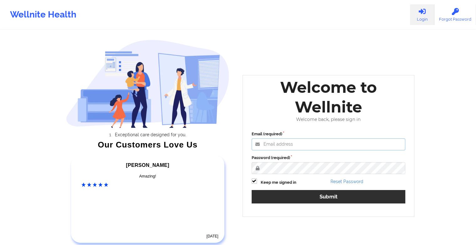
type input "[EMAIL_ADDRESS][DOMAIN_NAME]"
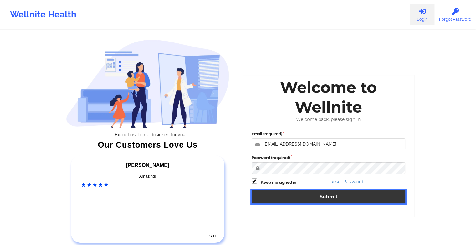
click at [259, 197] on button "Submit" at bounding box center [329, 196] width 154 height 13
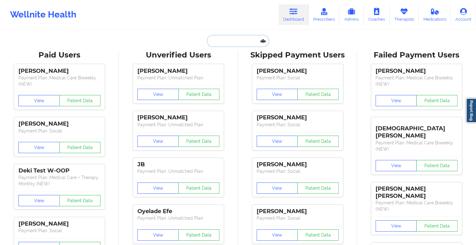
click at [221, 41] on input "text" at bounding box center [238, 41] width 62 height 12
paste input "[PERSON_NAME]"
type input "[PERSON_NAME]"
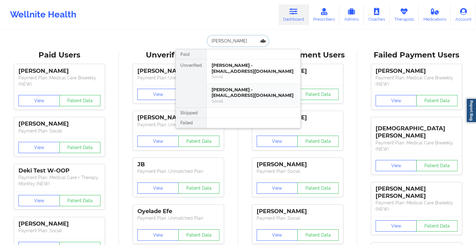
click at [232, 84] on div "[PERSON_NAME] - [EMAIL_ADDRESS][DOMAIN_NAME] Social" at bounding box center [254, 96] width 94 height 24
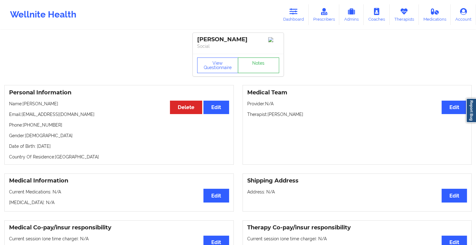
click at [257, 66] on link "Notes" at bounding box center [258, 66] width 41 height 16
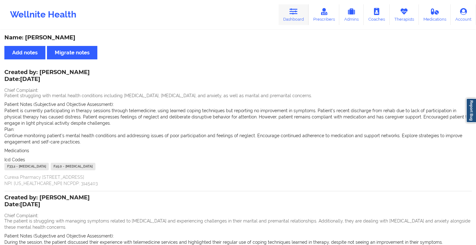
click at [296, 15] on icon at bounding box center [293, 11] width 8 height 7
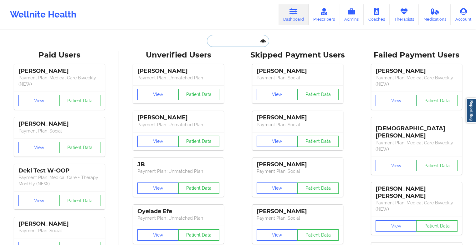
click at [236, 38] on input "text" at bounding box center [238, 41] width 62 height 12
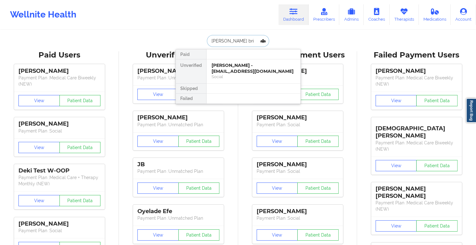
type input "[PERSON_NAME]"
click at [224, 71] on div "[PERSON_NAME] - [EMAIL_ADDRESS][DOMAIN_NAME]" at bounding box center [254, 69] width 84 height 12
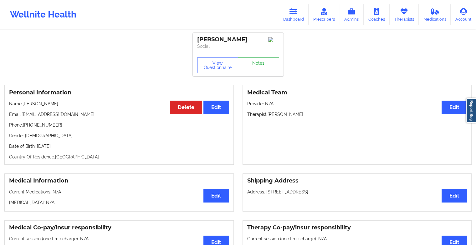
click at [257, 71] on link "Notes" at bounding box center [258, 66] width 41 height 16
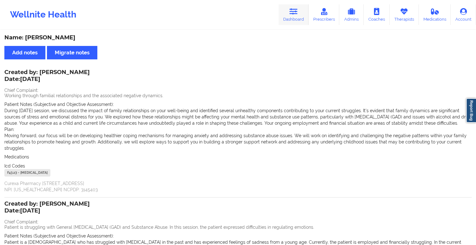
click at [293, 20] on link "Dashboard" at bounding box center [293, 14] width 30 height 21
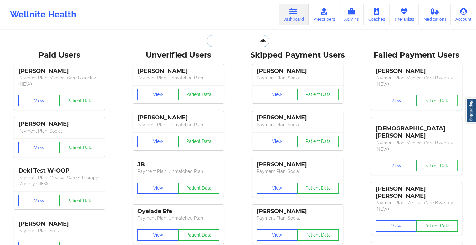
click at [238, 38] on input "text" at bounding box center [238, 41] width 62 height 12
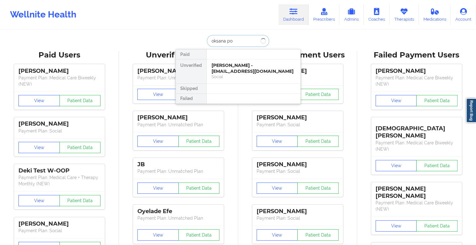
type input "oksana pol"
click at [246, 67] on div "Oksana Polishchuk - [EMAIL_ADDRESS][PERSON_NAME][DOMAIN_NAME]" at bounding box center [254, 72] width 84 height 18
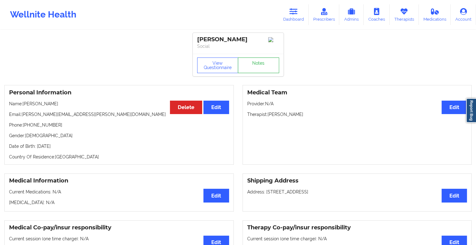
click at [253, 67] on link "Notes" at bounding box center [258, 66] width 41 height 16
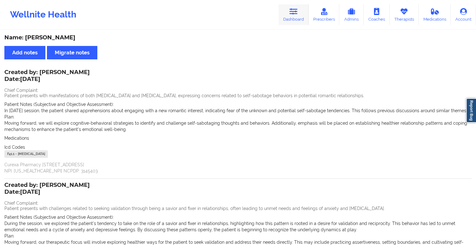
click at [292, 12] on icon at bounding box center [293, 11] width 8 height 7
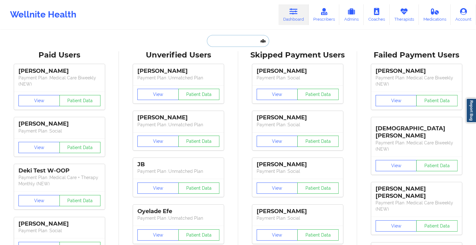
click at [227, 45] on input "text" at bounding box center [238, 41] width 62 height 12
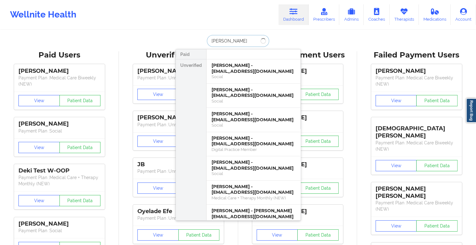
type input "[PERSON_NAME]"
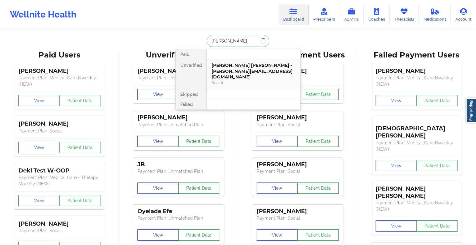
click at [245, 67] on div "[PERSON_NAME] [PERSON_NAME] - [PERSON_NAME][EMAIL_ADDRESS][DOMAIN_NAME]" at bounding box center [254, 72] width 84 height 18
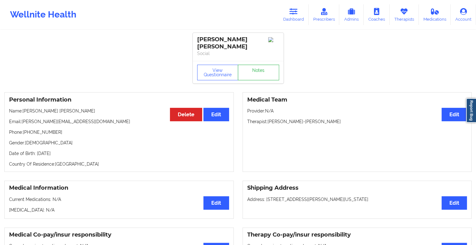
drag, startPoint x: 269, startPoint y: 53, endPoint x: 264, endPoint y: 61, distance: 9.2
click at [264, 61] on div "[PERSON_NAME] [PERSON_NAME] Social View Questionnaire Notes" at bounding box center [238, 58] width 91 height 51
click at [269, 68] on link "Notes" at bounding box center [258, 73] width 41 height 16
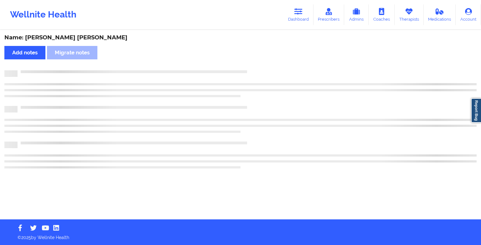
click at [285, 90] on div "Name: [PERSON_NAME] [PERSON_NAME] Add notes Migrate notes" at bounding box center [240, 125] width 481 height 189
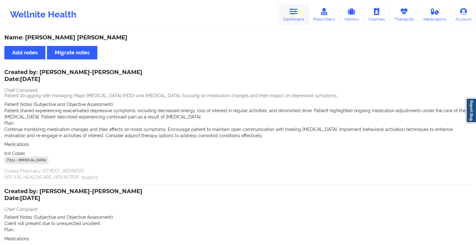
click at [289, 9] on link "Dashboard" at bounding box center [293, 14] width 30 height 21
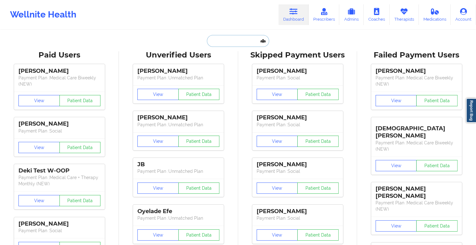
click at [227, 45] on input "text" at bounding box center [238, 41] width 62 height 12
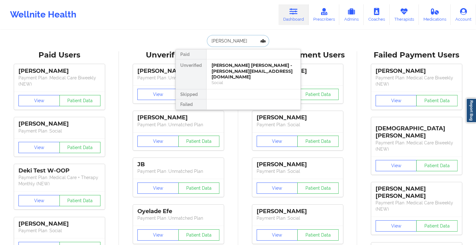
type input "[PERSON_NAME]"
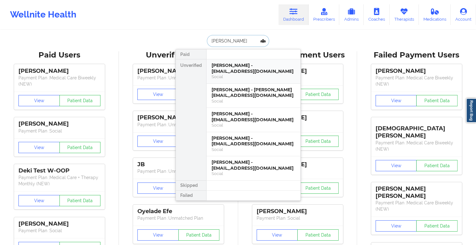
click at [230, 68] on div "[PERSON_NAME] - [EMAIL_ADDRESS][DOMAIN_NAME]" at bounding box center [254, 69] width 84 height 12
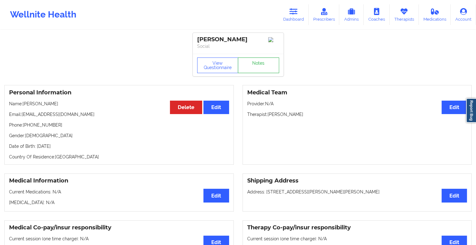
click at [263, 70] on link "Notes" at bounding box center [258, 66] width 41 height 16
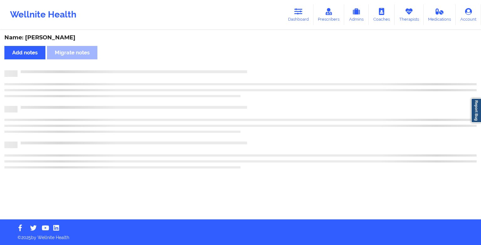
click at [263, 70] on div at bounding box center [247, 70] width 459 height 0
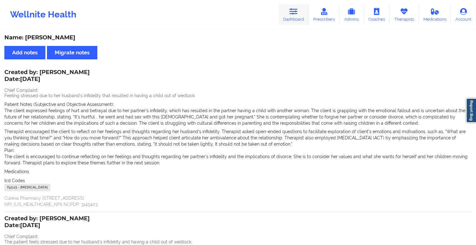
click at [298, 19] on link "Dashboard" at bounding box center [293, 14] width 30 height 21
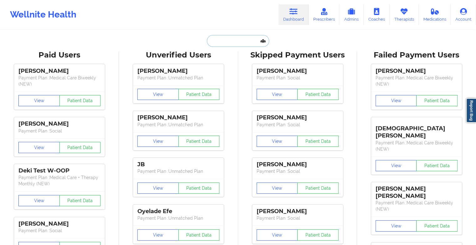
click at [218, 42] on input "text" at bounding box center [238, 41] width 62 height 12
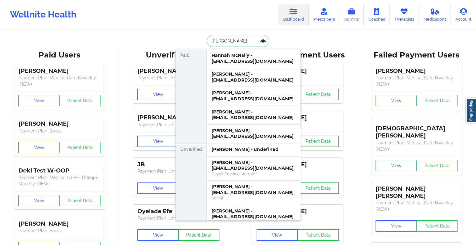
type input "[PERSON_NAME]"
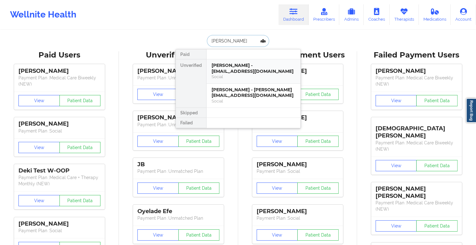
click at [244, 69] on div "[PERSON_NAME] - [EMAIL_ADDRESS][DOMAIN_NAME]" at bounding box center [254, 69] width 84 height 12
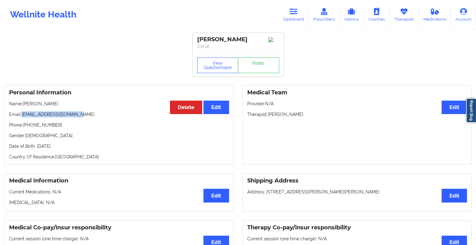
drag, startPoint x: 23, startPoint y: 115, endPoint x: 86, endPoint y: 111, distance: 63.3
click at [86, 111] on div "Personal Information Edit Delete Name: [PERSON_NAME] Email: [EMAIL_ADDRESS][DOM…" at bounding box center [118, 125] width 229 height 80
copy p "[EMAIL_ADDRESS][DOMAIN_NAME]"
click at [286, 17] on link "Dashboard" at bounding box center [293, 14] width 30 height 21
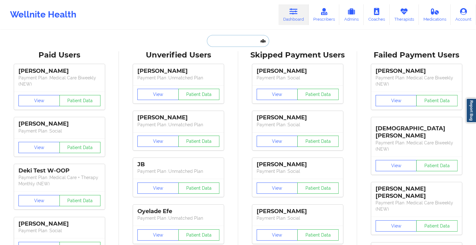
click at [237, 44] on input "text" at bounding box center [238, 41] width 62 height 12
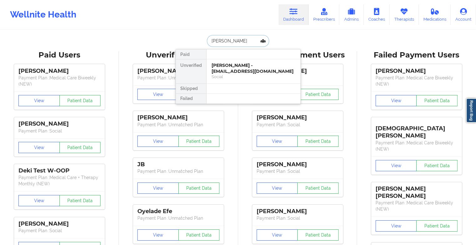
type input "[PERSON_NAME]"
click at [270, 58] on div at bounding box center [253, 54] width 94 height 10
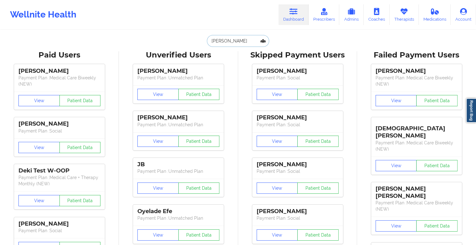
click at [248, 39] on input "[PERSON_NAME]" at bounding box center [238, 41] width 62 height 12
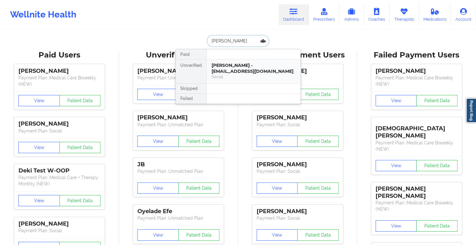
click at [270, 64] on div "[PERSON_NAME] - [EMAIL_ADDRESS][DOMAIN_NAME]" at bounding box center [254, 69] width 84 height 12
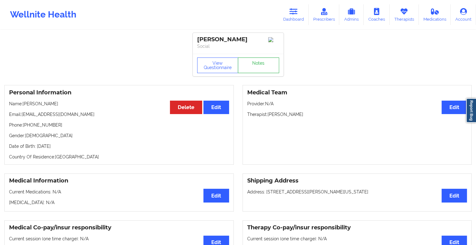
click at [257, 64] on link "Notes" at bounding box center [258, 66] width 41 height 16
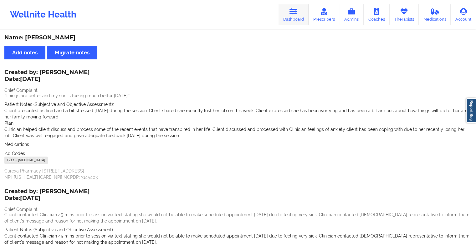
click at [288, 5] on link "Dashboard" at bounding box center [293, 14] width 30 height 21
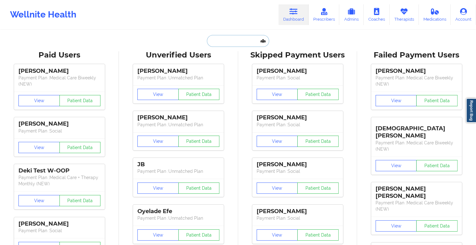
click at [217, 38] on input "text" at bounding box center [238, 41] width 62 height 12
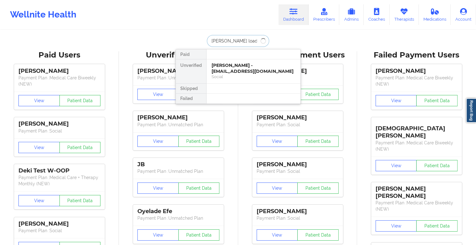
type input "[PERSON_NAME]"
click at [269, 76] on div "Social" at bounding box center [254, 76] width 84 height 5
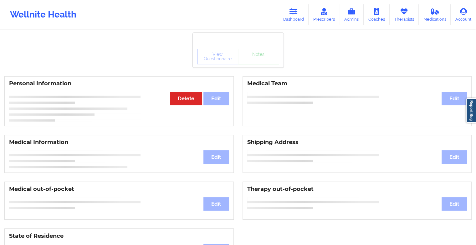
click at [257, 64] on div "View Questionnaire Notes" at bounding box center [238, 57] width 82 height 16
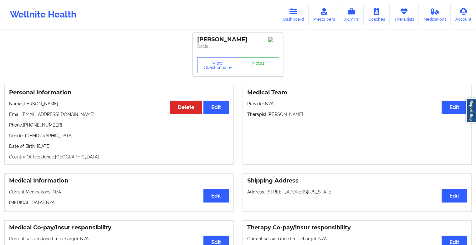
click at [257, 64] on link "Notes" at bounding box center [258, 66] width 41 height 16
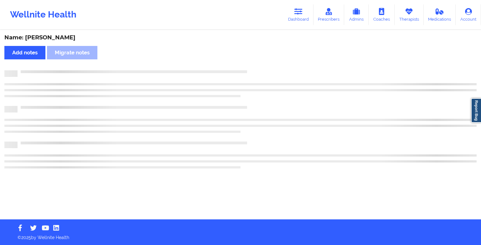
click at [257, 64] on div "Name: [PERSON_NAME] Add notes Migrate notes" at bounding box center [240, 125] width 481 height 189
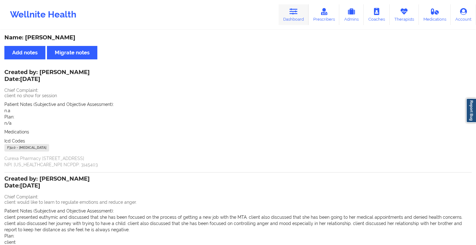
click at [306, 5] on link "Dashboard" at bounding box center [293, 14] width 30 height 21
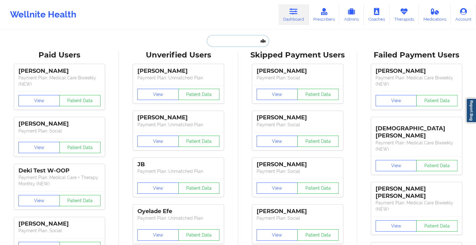
click at [223, 41] on input "text" at bounding box center [238, 41] width 62 height 12
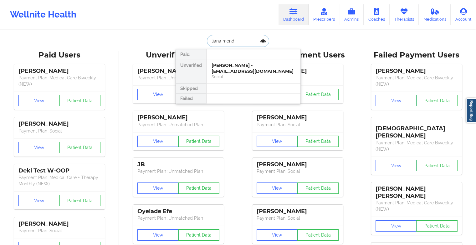
type input "[PERSON_NAME]"
click at [269, 69] on div "[PERSON_NAME] - [EMAIL_ADDRESS][DOMAIN_NAME]" at bounding box center [254, 69] width 84 height 12
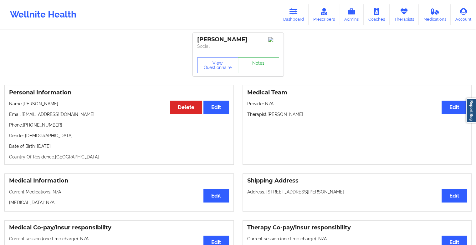
click at [259, 68] on link "Notes" at bounding box center [258, 66] width 41 height 16
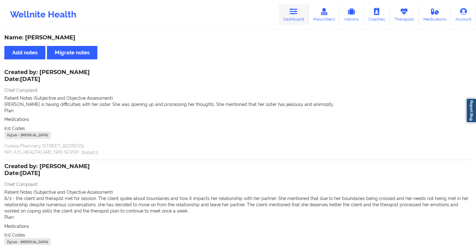
click at [295, 16] on link "Dashboard" at bounding box center [293, 14] width 30 height 21
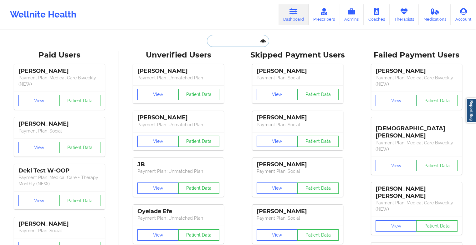
click at [216, 44] on input "text" at bounding box center [238, 41] width 62 height 12
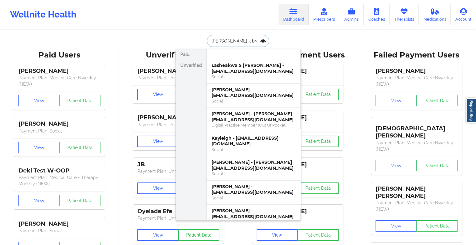
type input "[PERSON_NAME]"
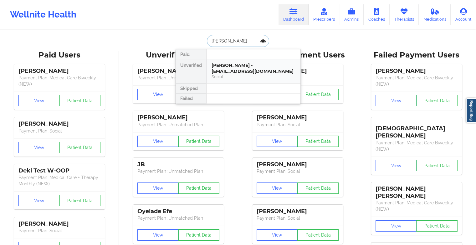
click at [238, 75] on div "Social" at bounding box center [254, 76] width 84 height 5
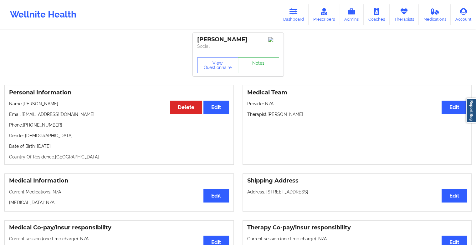
click at [272, 68] on link "Notes" at bounding box center [258, 66] width 41 height 16
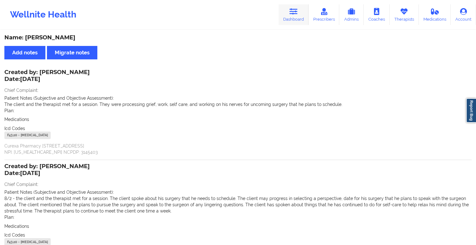
click at [296, 16] on link "Dashboard" at bounding box center [293, 14] width 30 height 21
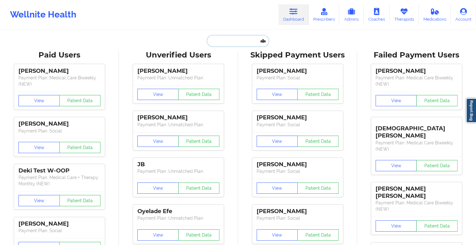
click at [234, 41] on input "text" at bounding box center [238, 41] width 62 height 12
paste input "[PERSON_NAME]"
type input "[PERSON_NAME]"
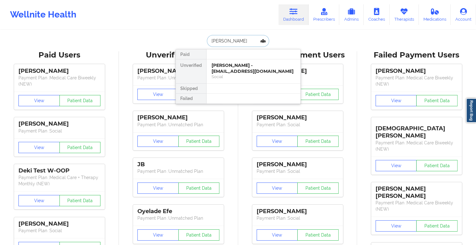
click at [232, 65] on div "[PERSON_NAME] - [EMAIL_ADDRESS][DOMAIN_NAME]" at bounding box center [254, 69] width 84 height 12
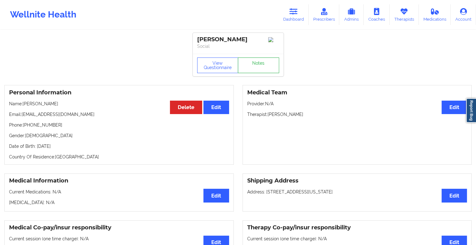
click at [258, 64] on link "Notes" at bounding box center [258, 66] width 41 height 16
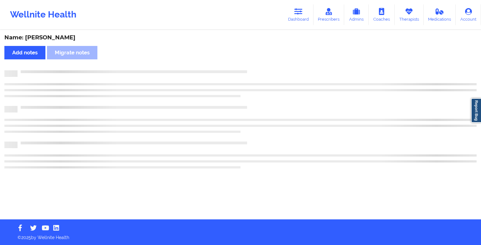
click at [258, 64] on div "Name: [PERSON_NAME] Add notes Migrate notes" at bounding box center [240, 125] width 481 height 189
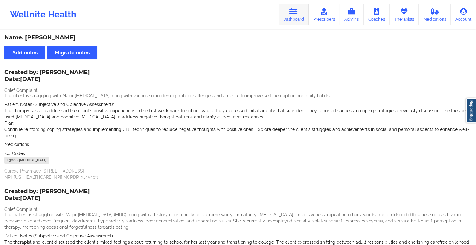
click at [293, 22] on link "Dashboard" at bounding box center [293, 14] width 30 height 21
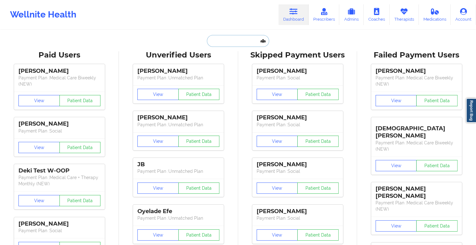
click at [251, 45] on input "text" at bounding box center [238, 41] width 62 height 12
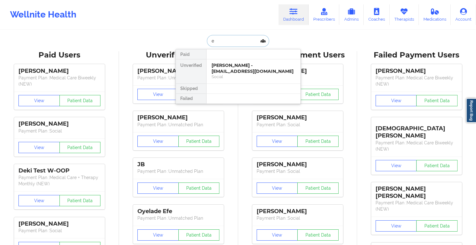
type input "e"
type input "summer [PERSON_NAME]"
click at [240, 70] on div "Summer [PERSON_NAME] - [EMAIL_ADDRESS][DOMAIN_NAME]" at bounding box center [254, 69] width 84 height 12
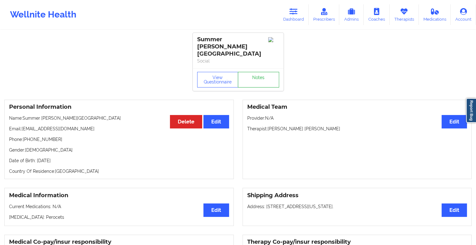
click at [265, 72] on link "Notes" at bounding box center [258, 80] width 41 height 16
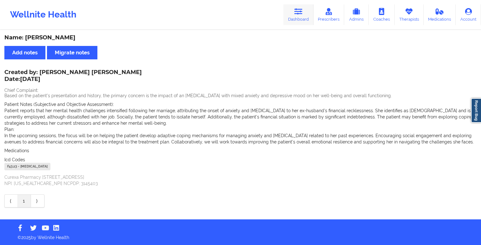
click at [306, 15] on link "Dashboard" at bounding box center [298, 14] width 30 height 21
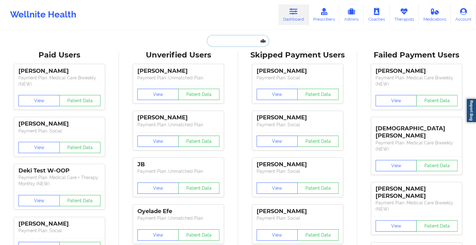
type input "s"
click at [231, 38] on input "s" at bounding box center [238, 41] width 62 height 12
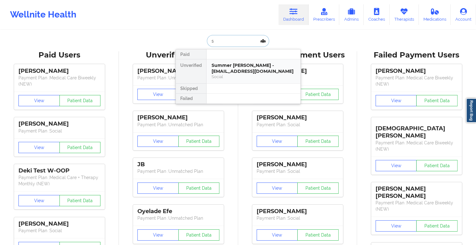
click at [282, 69] on div "Summer [PERSON_NAME] - [EMAIL_ADDRESS][DOMAIN_NAME]" at bounding box center [254, 69] width 84 height 12
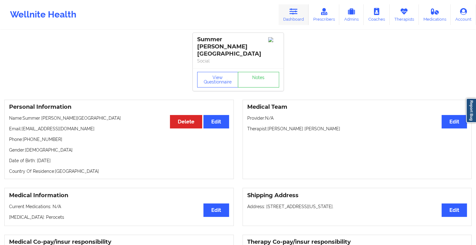
click at [284, 19] on link "Dashboard" at bounding box center [293, 14] width 30 height 21
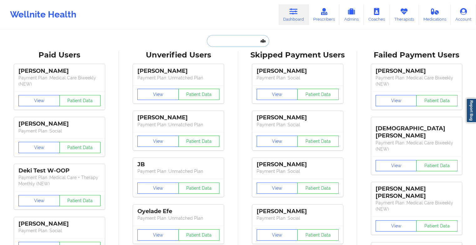
click at [234, 36] on input "text" at bounding box center [238, 41] width 62 height 12
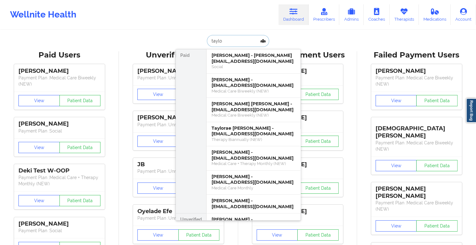
click at [229, 45] on input "taylo" at bounding box center [238, 41] width 62 height 12
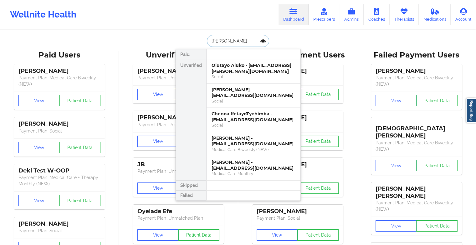
type input "[PERSON_NAME]"
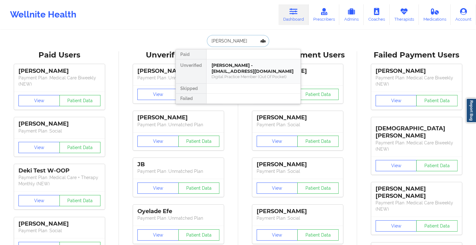
click at [238, 64] on div "[PERSON_NAME] - [EMAIL_ADDRESS][DOMAIN_NAME]" at bounding box center [254, 69] width 84 height 12
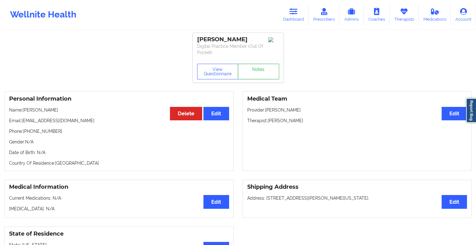
click at [269, 65] on link "Notes" at bounding box center [258, 72] width 41 height 16
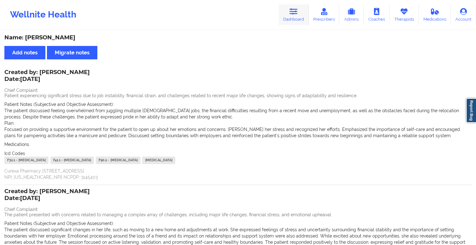
click at [290, 12] on icon at bounding box center [293, 11] width 8 height 7
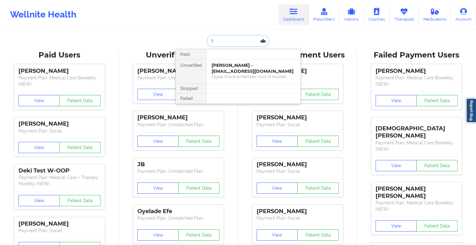
click at [240, 44] on input "t" at bounding box center [238, 41] width 62 height 12
type input "t"
click at [252, 68] on div "[PERSON_NAME] - [EMAIL_ADDRESS][DOMAIN_NAME]" at bounding box center [254, 69] width 84 height 12
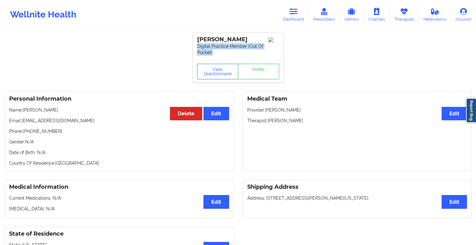
drag, startPoint x: 198, startPoint y: 46, endPoint x: 231, endPoint y: 56, distance: 34.9
click at [231, 56] on div "[PERSON_NAME] Digital Practice Member (Out Of Pocket)" at bounding box center [238, 46] width 91 height 27
drag, startPoint x: 231, startPoint y: 56, endPoint x: 253, endPoint y: 71, distance: 26.5
click at [253, 71] on link "Notes" at bounding box center [258, 72] width 41 height 16
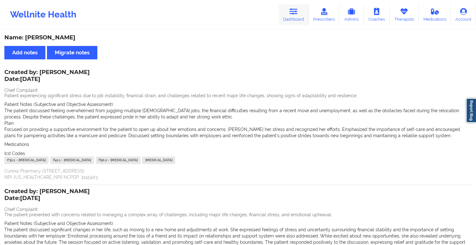
click at [294, 20] on link "Dashboard" at bounding box center [293, 14] width 30 height 21
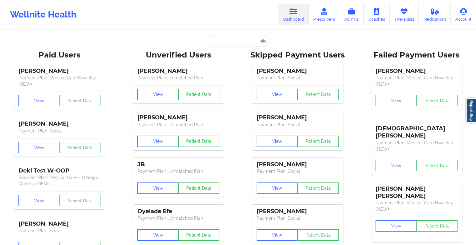
click at [229, 40] on input "text" at bounding box center [238, 41] width 62 height 12
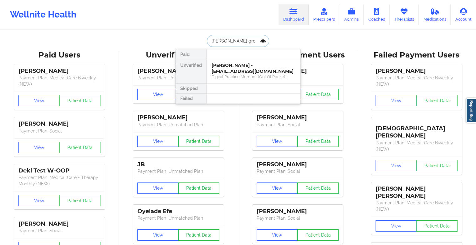
type input "[PERSON_NAME]"
click at [243, 69] on div "[PERSON_NAME] - [EMAIL_ADDRESS][DOMAIN_NAME]" at bounding box center [254, 69] width 84 height 12
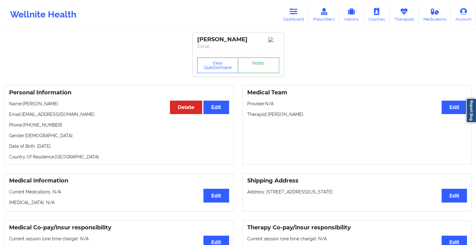
click at [256, 71] on link "Notes" at bounding box center [258, 66] width 41 height 16
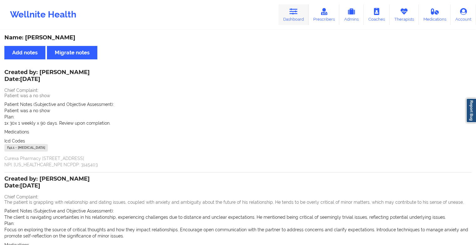
click at [288, 18] on link "Dashboard" at bounding box center [293, 14] width 30 height 21
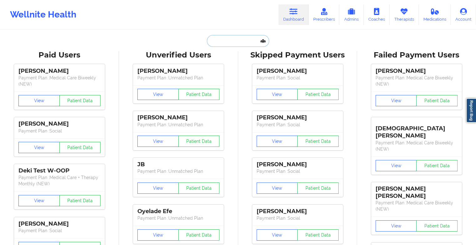
click at [230, 40] on input "text" at bounding box center [238, 41] width 62 height 12
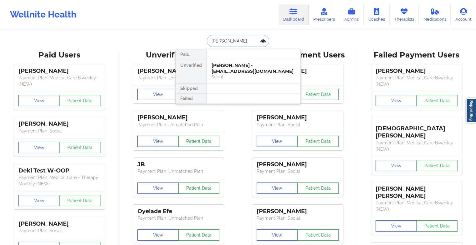
type input "[PERSON_NAME]"
click at [260, 78] on div "Social" at bounding box center [254, 76] width 84 height 5
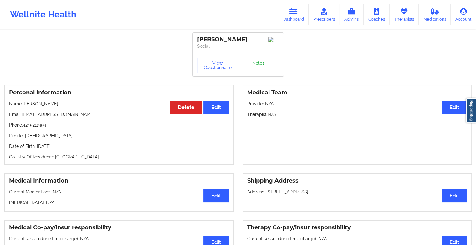
click at [268, 68] on link "Notes" at bounding box center [258, 66] width 41 height 16
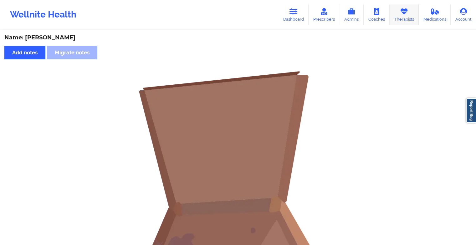
click at [400, 15] on link "Therapists" at bounding box center [404, 14] width 29 height 21
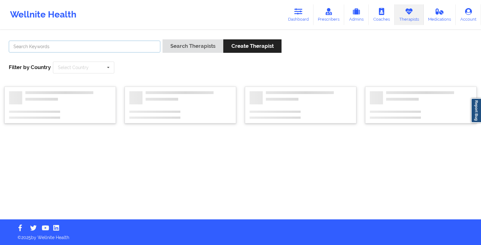
click at [94, 49] on input "text" at bounding box center [84, 47] width 151 height 12
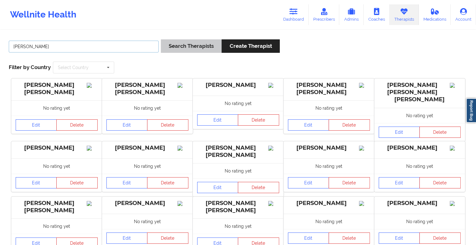
type input "[PERSON_NAME]"
click at [187, 47] on button "Search Therapists" at bounding box center [191, 45] width 61 height 13
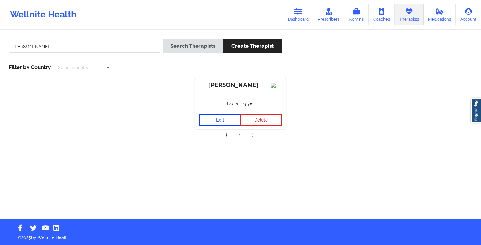
click at [220, 126] on link "Edit" at bounding box center [219, 120] width 41 height 11
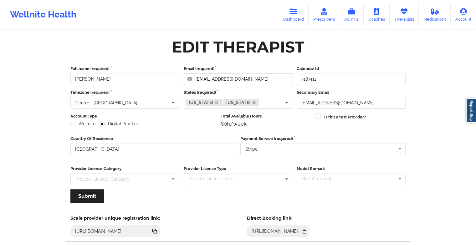
drag, startPoint x: 257, startPoint y: 81, endPoint x: 175, endPoint y: 79, distance: 82.3
click at [175, 79] on div "Full name (required) [PERSON_NAME] Email (required) [EMAIL_ADDRESS][DOMAIN_NAME…" at bounding box center [237, 75] width 339 height 19
click at [284, 8] on link "Dashboard" at bounding box center [293, 14] width 30 height 21
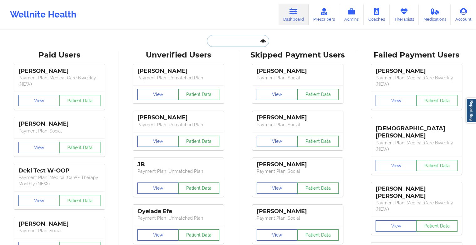
click at [232, 44] on input "text" at bounding box center [238, 41] width 62 height 12
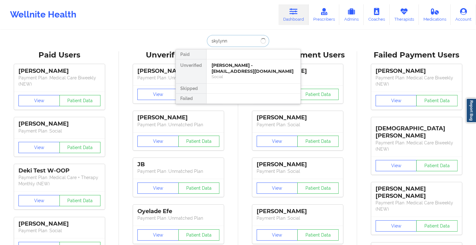
type input "skylynn"
click at [238, 68] on div "[PERSON_NAME][MEDICAL_DATA] - [EMAIL_ADDRESS][DOMAIN_NAME]" at bounding box center [254, 69] width 84 height 12
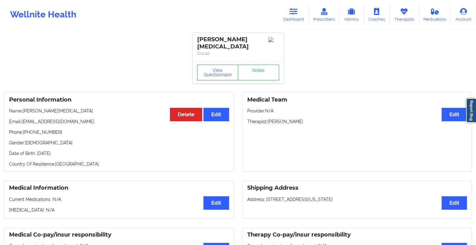
click at [263, 67] on link "Notes" at bounding box center [258, 73] width 41 height 16
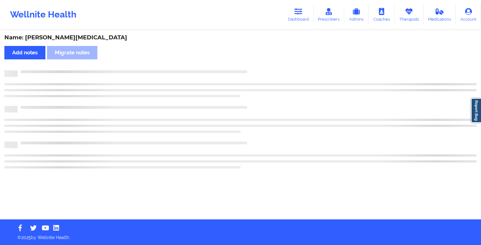
click at [263, 67] on div "Name: [PERSON_NAME][MEDICAL_DATA] Add notes Migrate notes" at bounding box center [240, 125] width 481 height 189
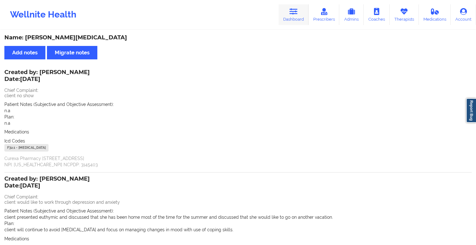
click at [294, 18] on link "Dashboard" at bounding box center [293, 14] width 30 height 21
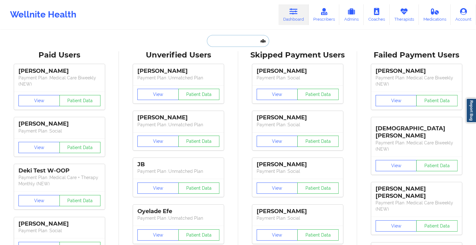
click at [247, 42] on input "text" at bounding box center [238, 41] width 62 height 12
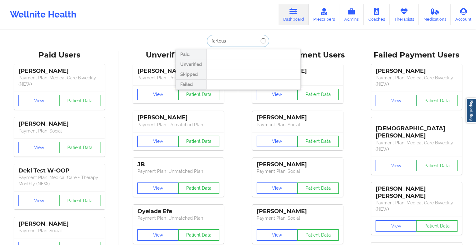
type input "fartousa"
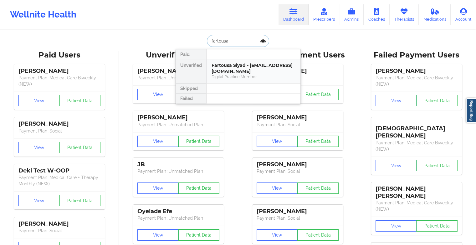
click at [235, 72] on div "Fartousa Siyad - [EMAIL_ADDRESS][DOMAIN_NAME]" at bounding box center [254, 69] width 84 height 12
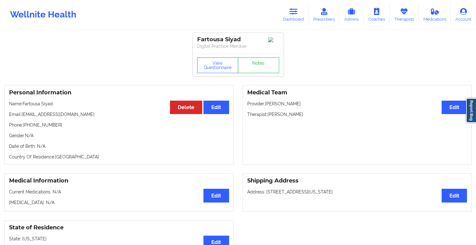
click at [276, 68] on link "Notes" at bounding box center [258, 66] width 41 height 16
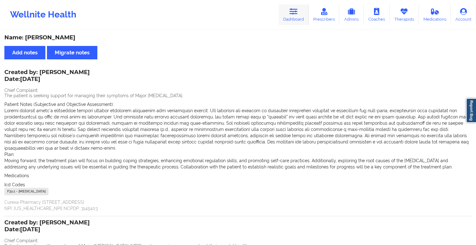
click at [292, 10] on icon at bounding box center [293, 11] width 8 height 7
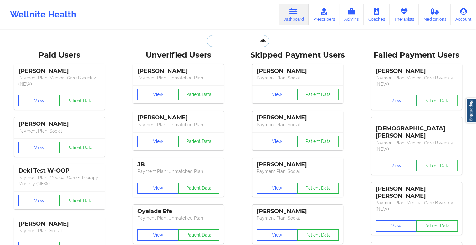
click at [235, 41] on input "text" at bounding box center [238, 41] width 62 height 12
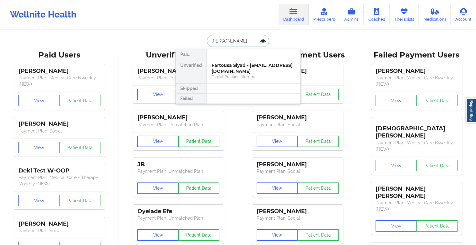
type input "[PERSON_NAME] ve"
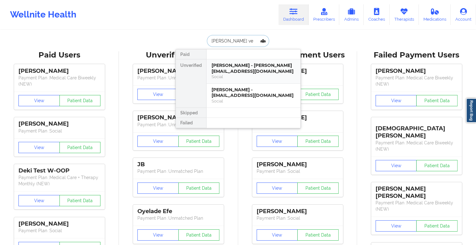
click at [244, 74] on div "[PERSON_NAME] - [PERSON_NAME][EMAIL_ADDRESS][DOMAIN_NAME]" at bounding box center [254, 69] width 84 height 12
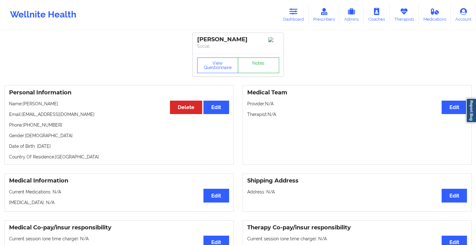
click at [256, 70] on link "Notes" at bounding box center [258, 66] width 41 height 16
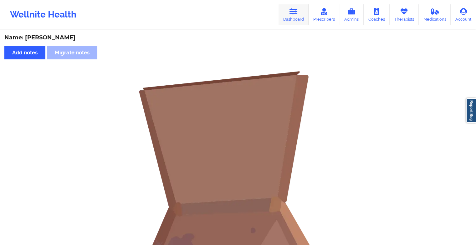
click at [293, 16] on link "Dashboard" at bounding box center [293, 14] width 30 height 21
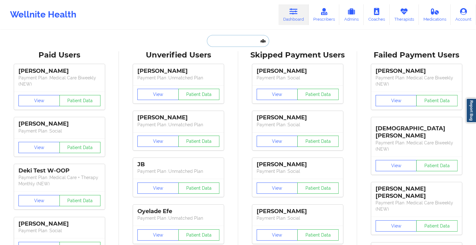
click at [223, 41] on input "text" at bounding box center [238, 41] width 62 height 12
type input "j"
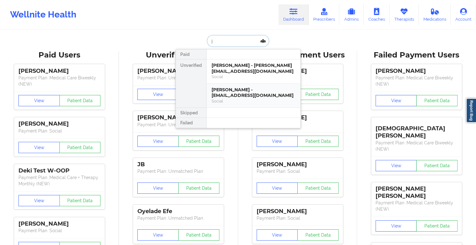
click at [228, 95] on div "[PERSON_NAME] - [EMAIL_ADDRESS][DOMAIN_NAME]" at bounding box center [254, 93] width 84 height 12
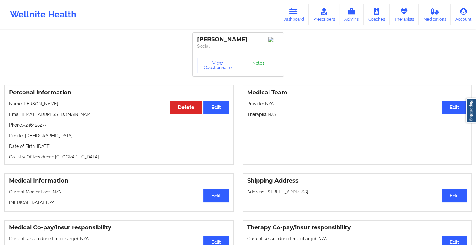
click at [272, 69] on link "Notes" at bounding box center [258, 66] width 41 height 16
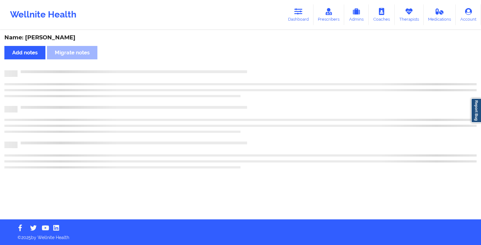
click at [272, 69] on div "Name: [PERSON_NAME] Add notes Migrate notes" at bounding box center [240, 125] width 481 height 189
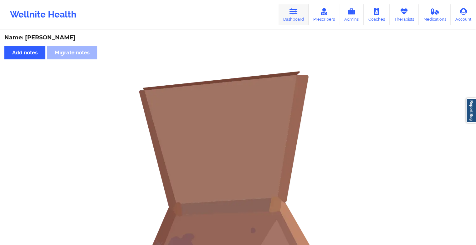
click at [292, 19] on link "Dashboard" at bounding box center [293, 14] width 30 height 21
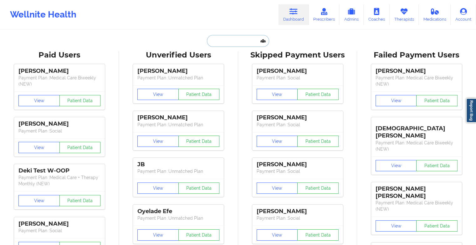
click at [244, 41] on input "text" at bounding box center [238, 41] width 62 height 12
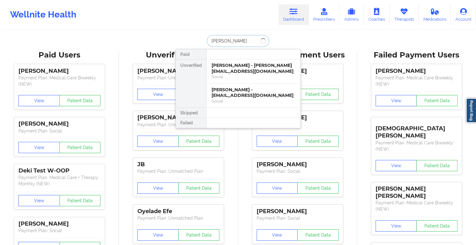
type input "[PERSON_NAME]"
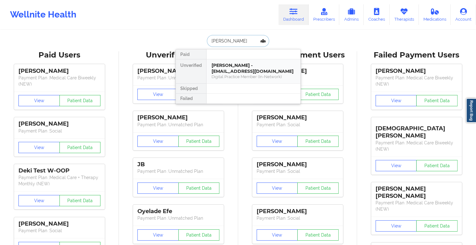
click at [234, 64] on div "[PERSON_NAME] - [EMAIL_ADDRESS][DOMAIN_NAME]" at bounding box center [254, 69] width 84 height 12
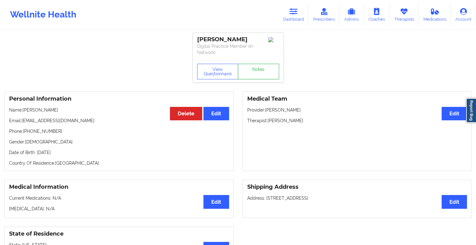
click at [269, 68] on link "Notes" at bounding box center [258, 72] width 41 height 16
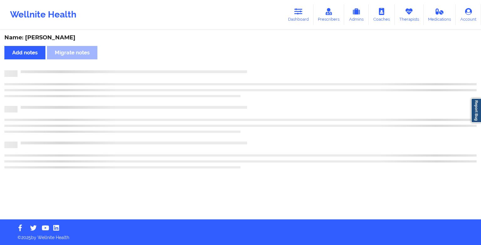
click at [269, 68] on div "Name: [PERSON_NAME] Add notes Migrate notes" at bounding box center [240, 125] width 481 height 189
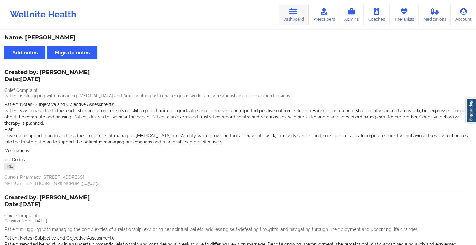
click at [299, 21] on link "Dashboard" at bounding box center [293, 14] width 30 height 21
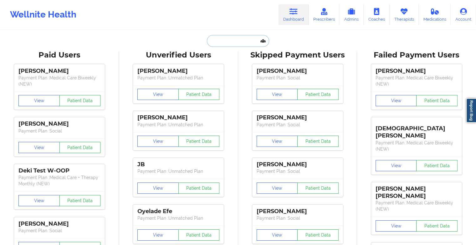
click at [213, 44] on input "text" at bounding box center [238, 41] width 62 height 12
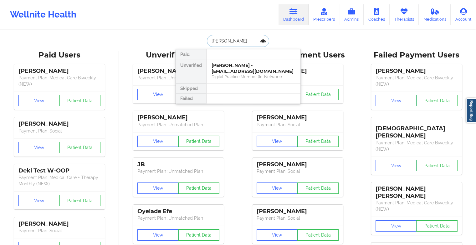
type input "[PERSON_NAME]"
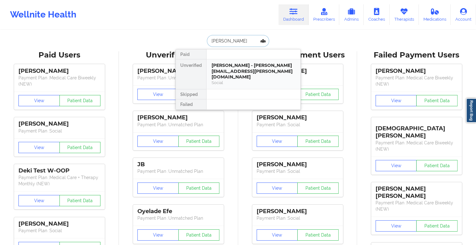
click at [246, 80] on div "Social" at bounding box center [254, 82] width 84 height 5
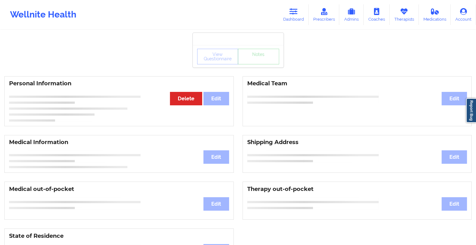
click at [261, 64] on div "View Questionnaire Notes" at bounding box center [238, 57] width 82 height 16
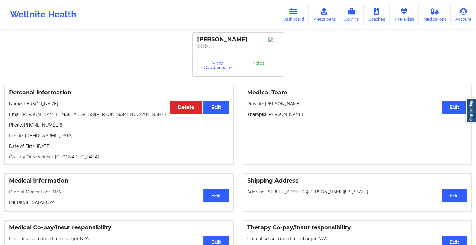
click at [261, 64] on link "Notes" at bounding box center [258, 66] width 41 height 16
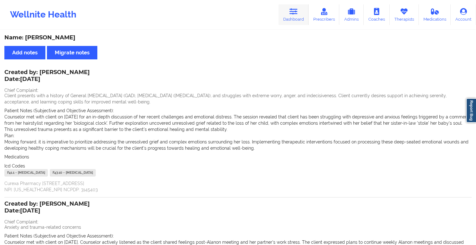
click at [293, 12] on icon at bounding box center [293, 11] width 8 height 7
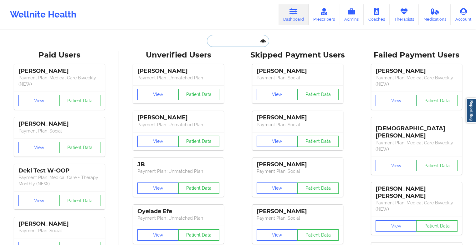
click at [235, 44] on input "text" at bounding box center [238, 41] width 62 height 12
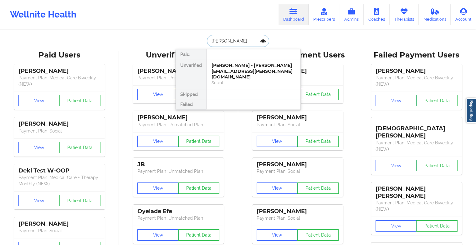
type input "[PERSON_NAME]"
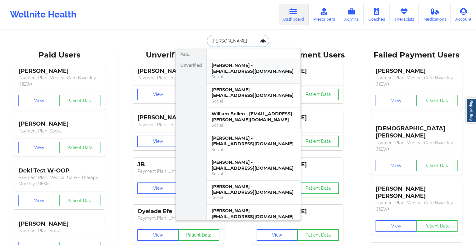
click at [234, 74] on div "Social" at bounding box center [254, 76] width 84 height 5
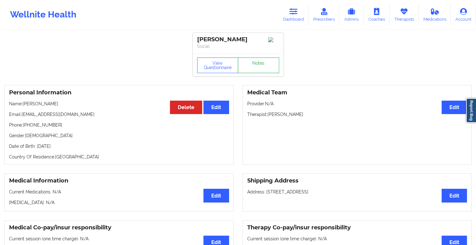
click at [266, 63] on link "Notes" at bounding box center [258, 66] width 41 height 16
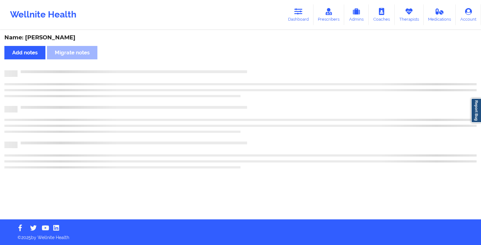
click at [266, 63] on div "Name: [PERSON_NAME] Add notes Migrate notes" at bounding box center [240, 125] width 481 height 189
